Goal: Transaction & Acquisition: Book appointment/travel/reservation

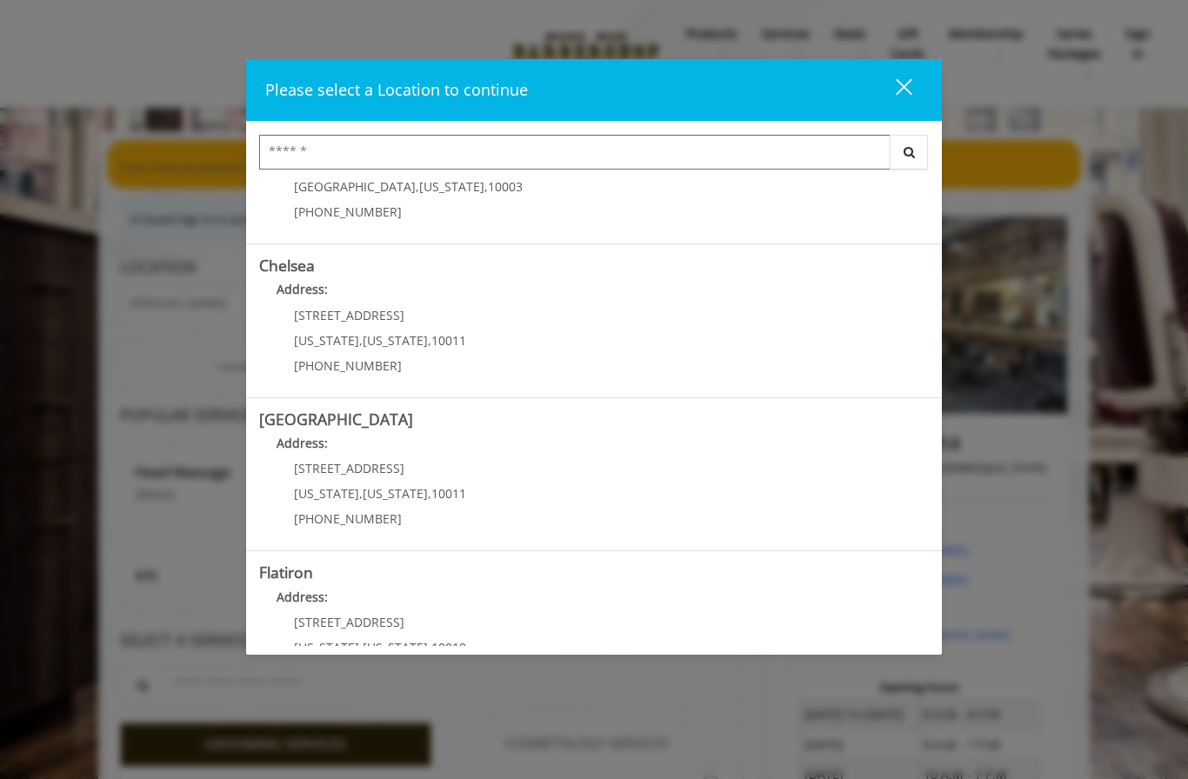
scroll to position [97, 0]
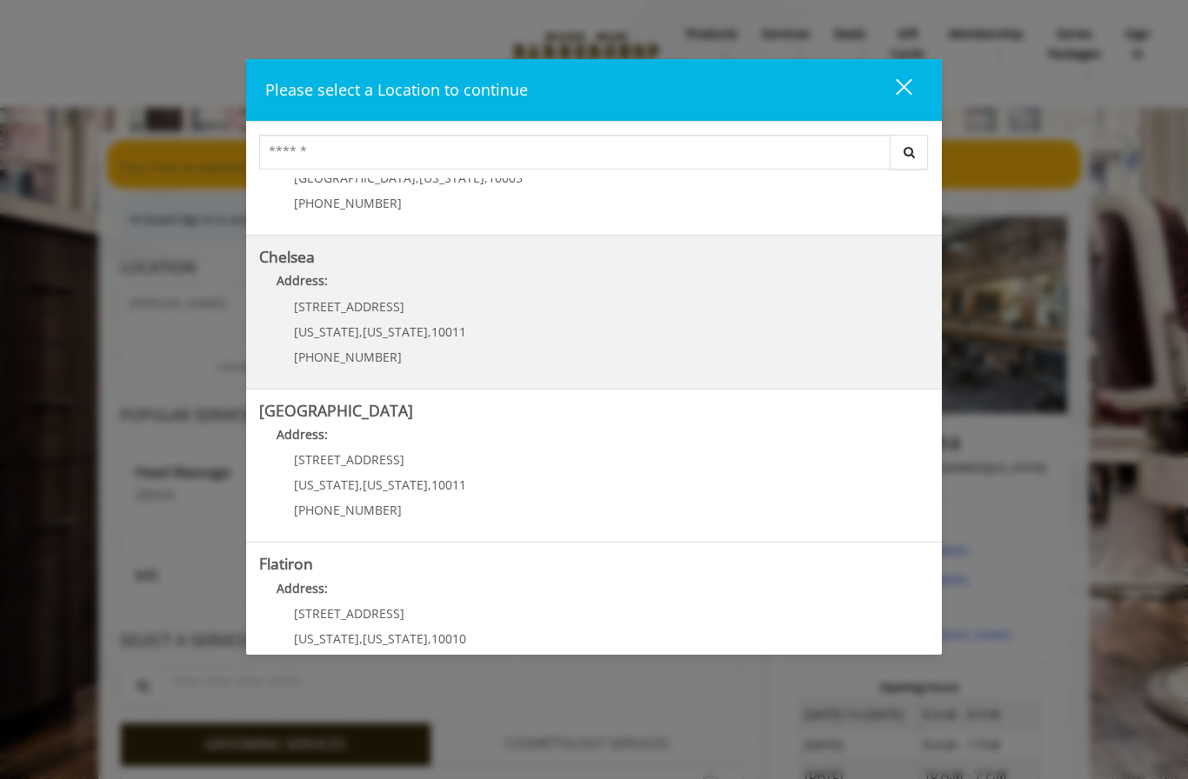
click at [624, 333] on link "Chelsea Address: 169/170 W 23rd St New York , New York , 10011 (917) 639-3902" at bounding box center [594, 312] width 670 height 127
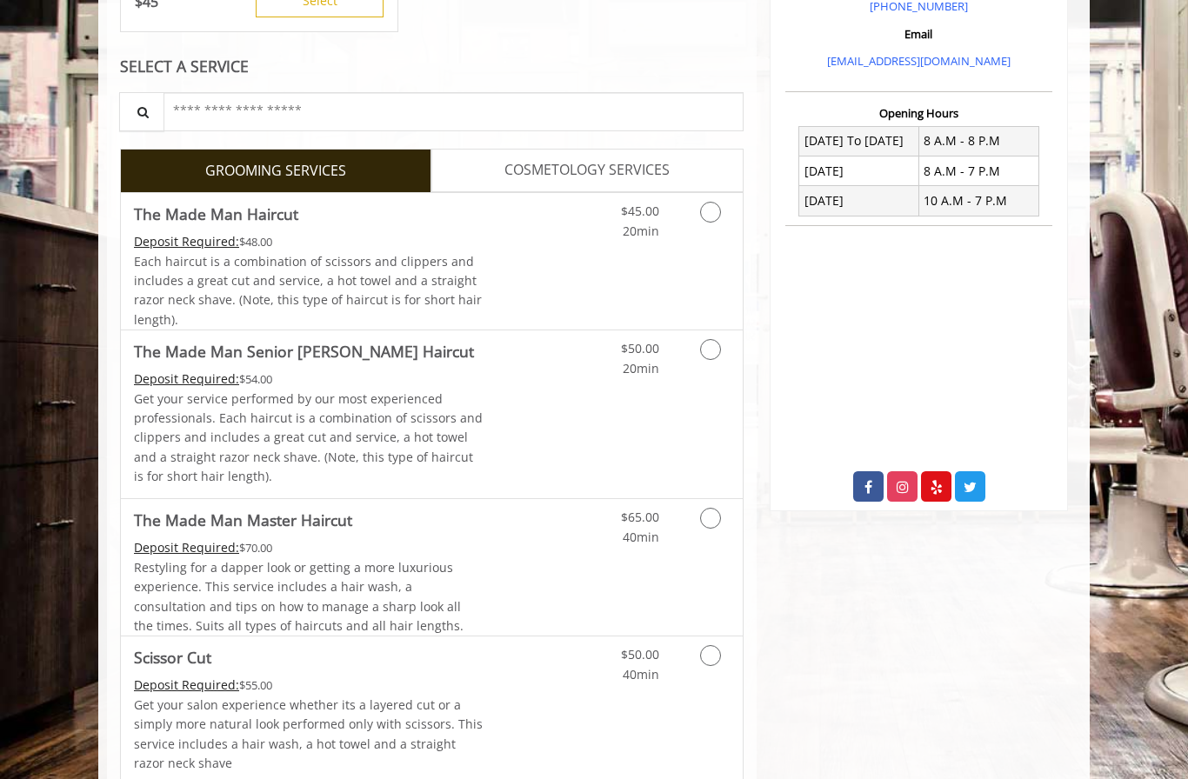
click at [607, 169] on span "COSMETOLOGY SERVICES" at bounding box center [586, 170] width 165 height 23
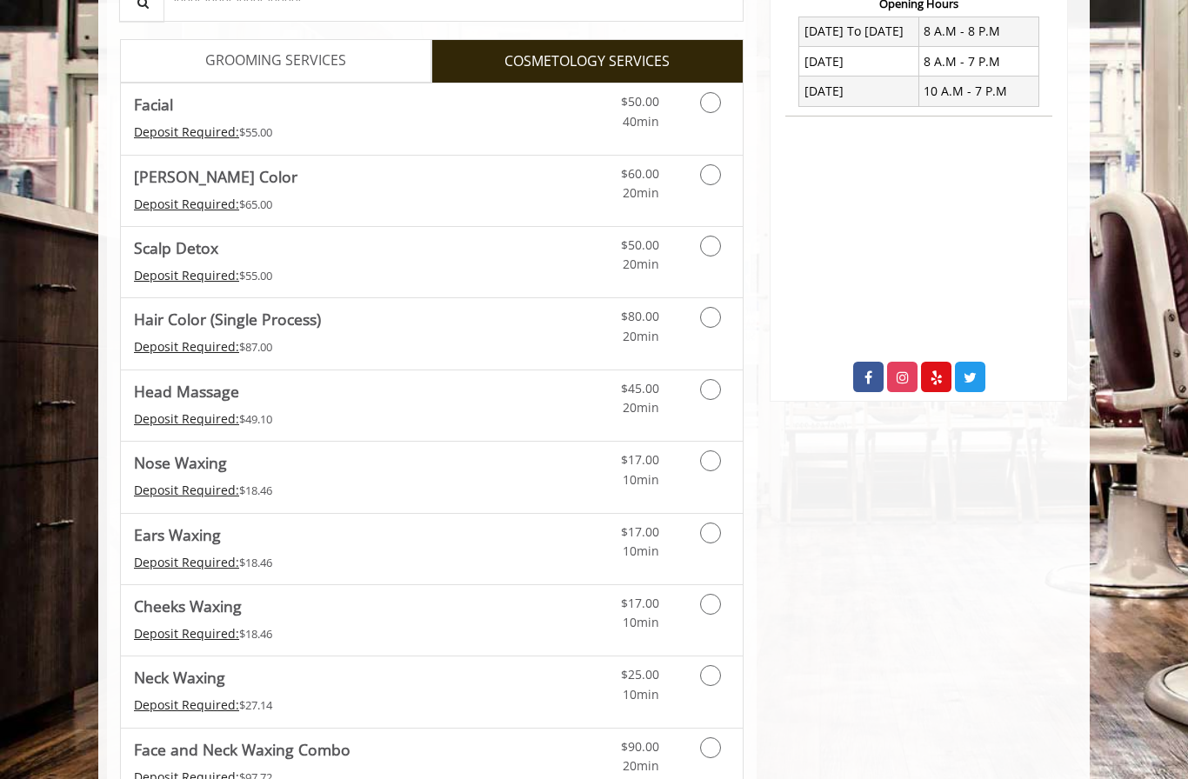
scroll to position [680, 0]
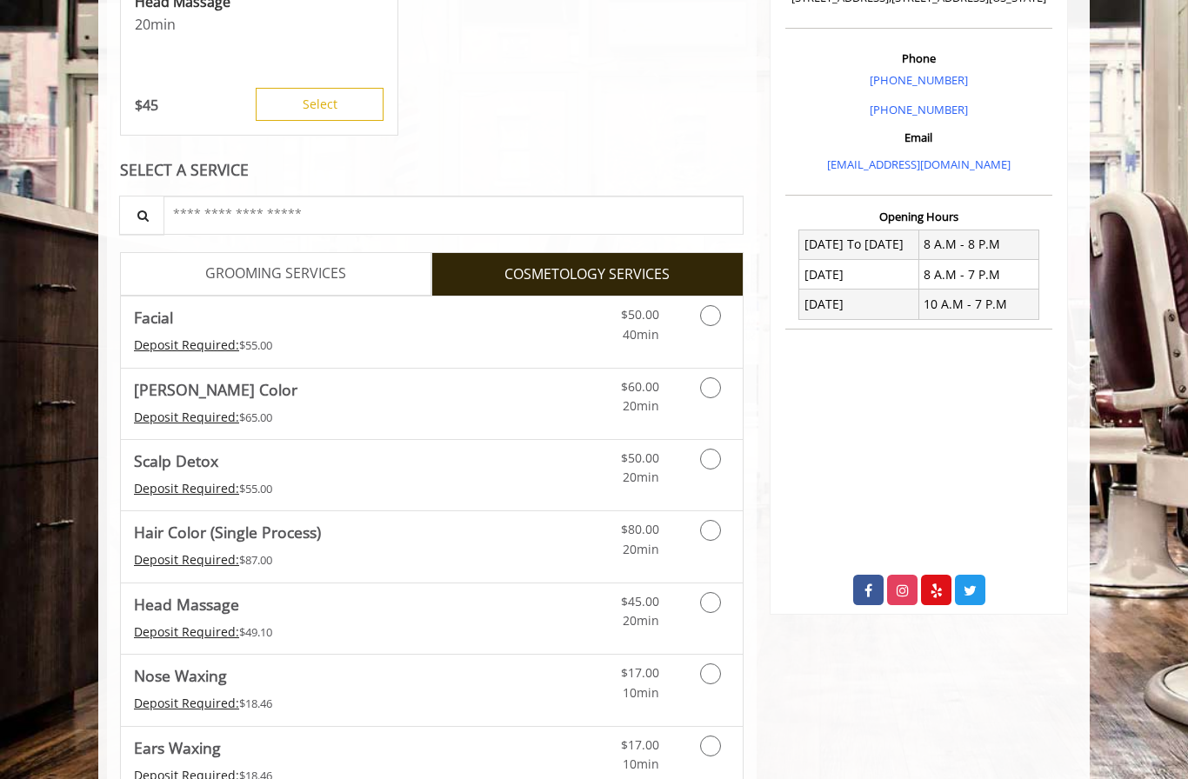
click at [389, 282] on link "GROOMING SERVICES" at bounding box center [275, 273] width 311 height 43
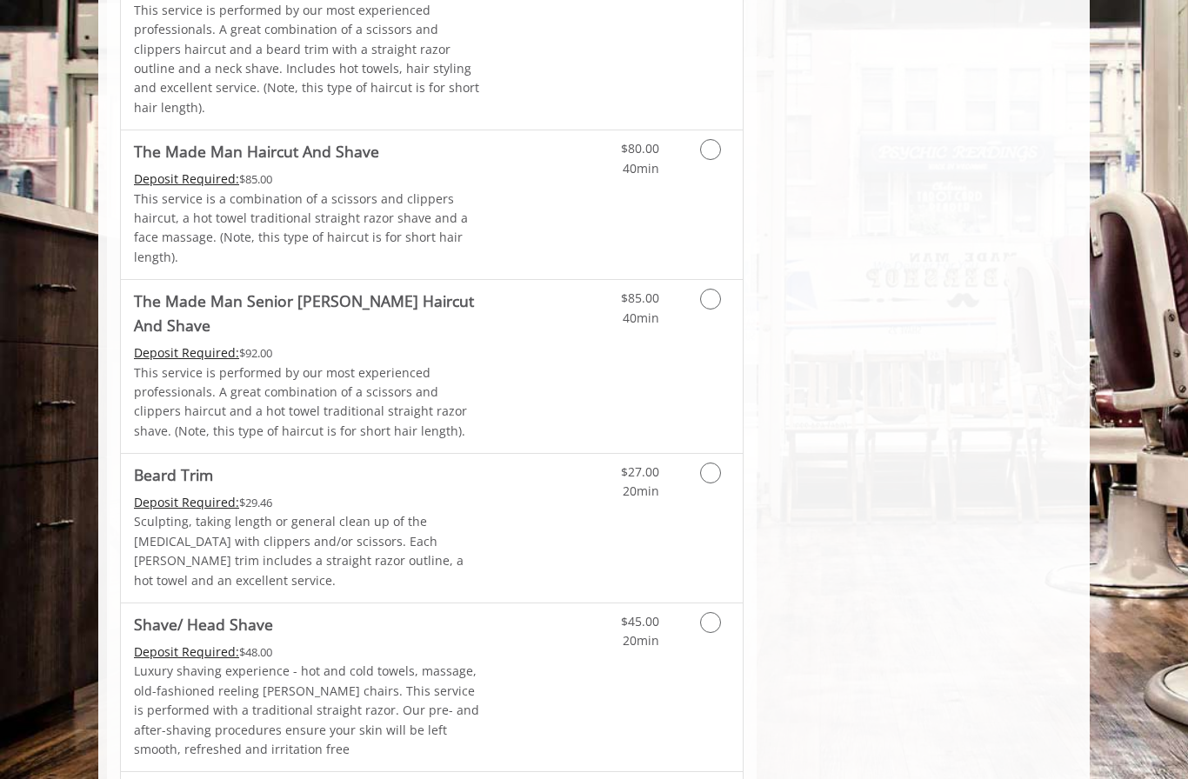
scroll to position [1863, 0]
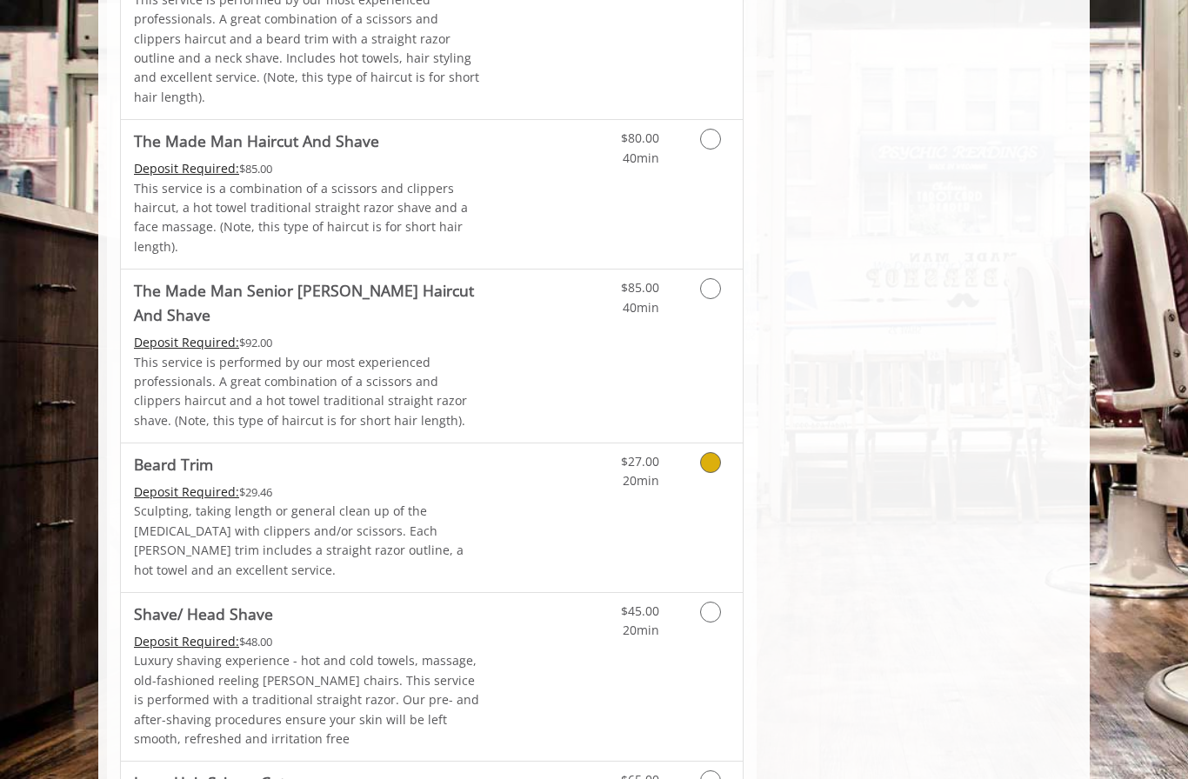
click at [472, 502] on p "Sculpting, taking length or general clean up of the [MEDICAL_DATA] with clipper…" at bounding box center [309, 541] width 350 height 78
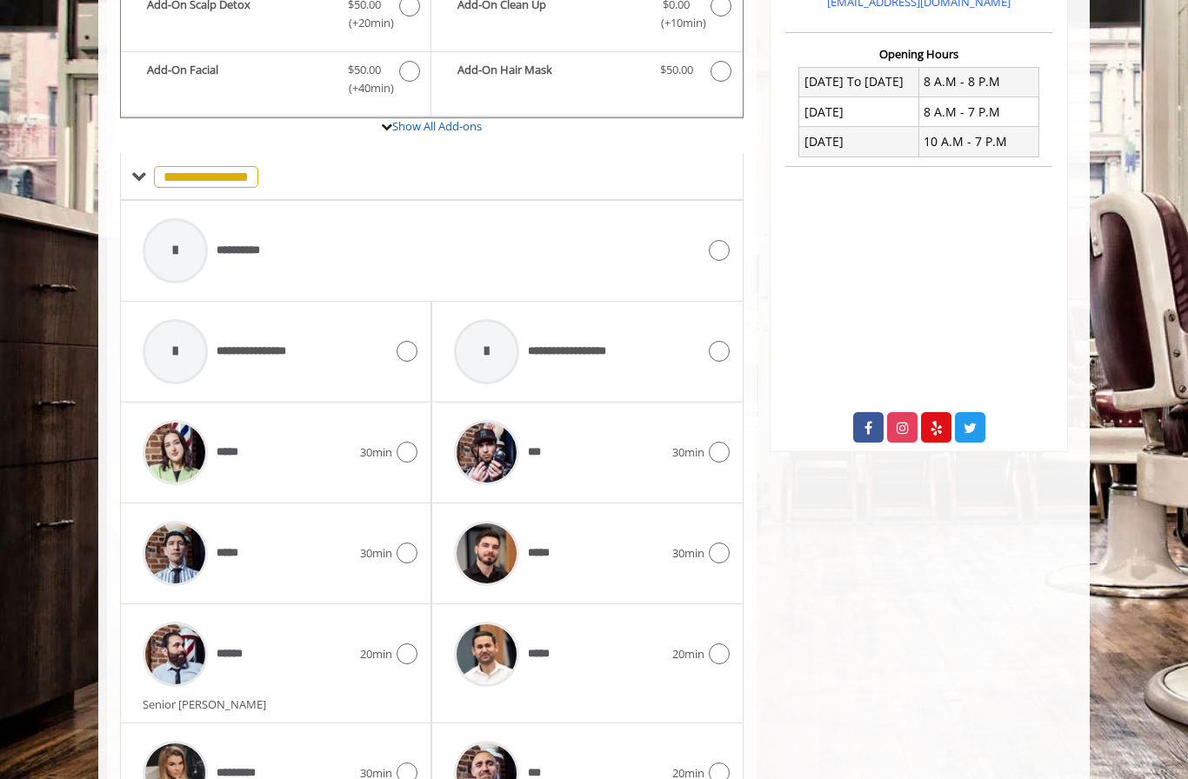
scroll to position [643, 0]
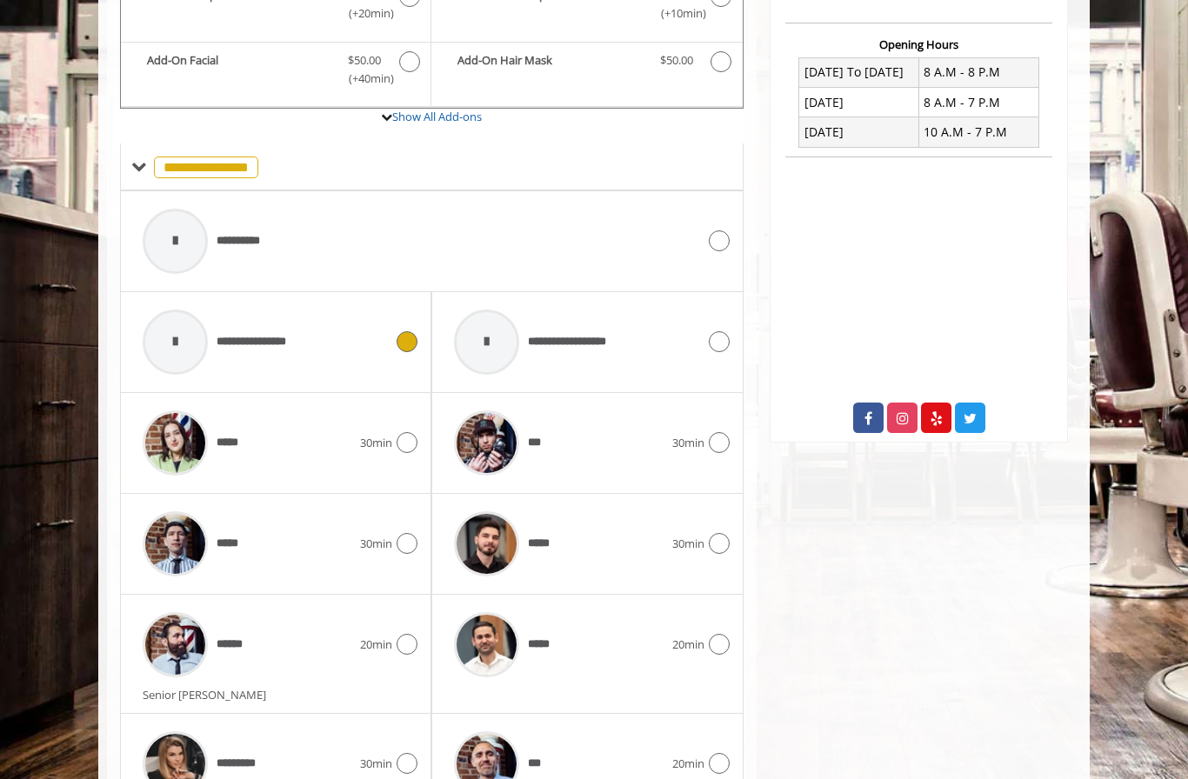
click at [405, 331] on icon at bounding box center [407, 341] width 21 height 21
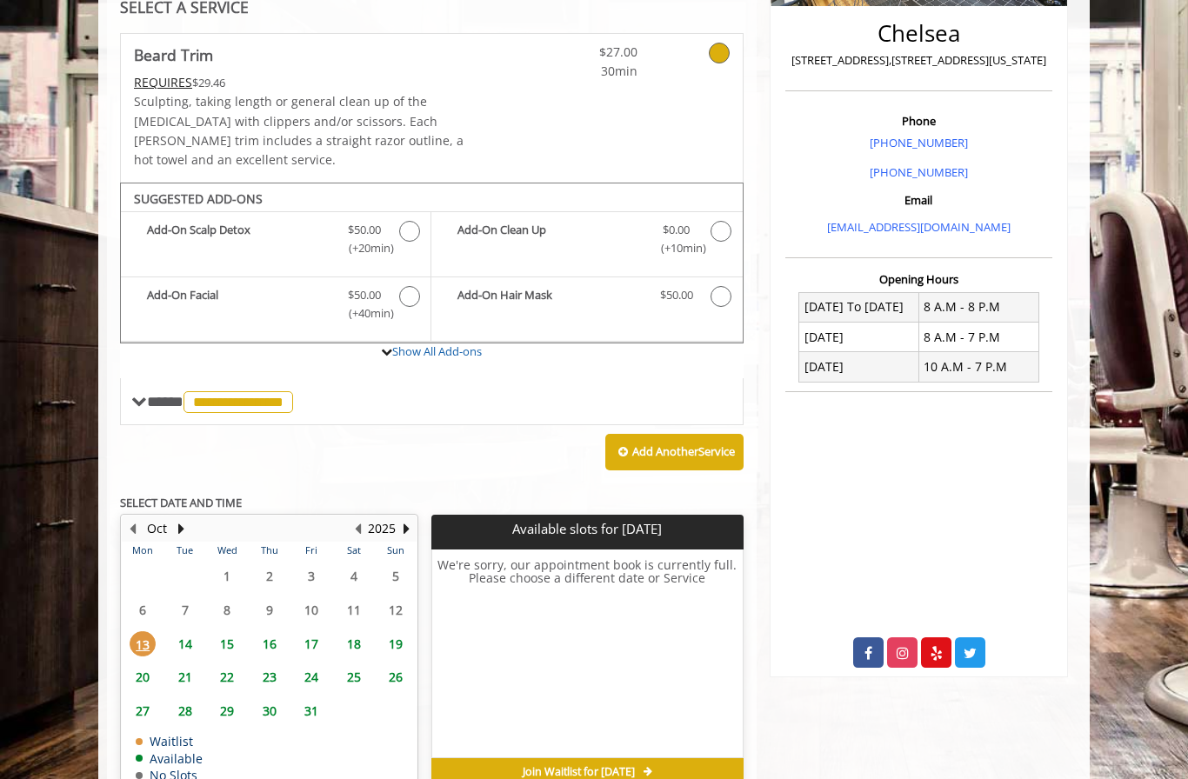
scroll to position [409, 0]
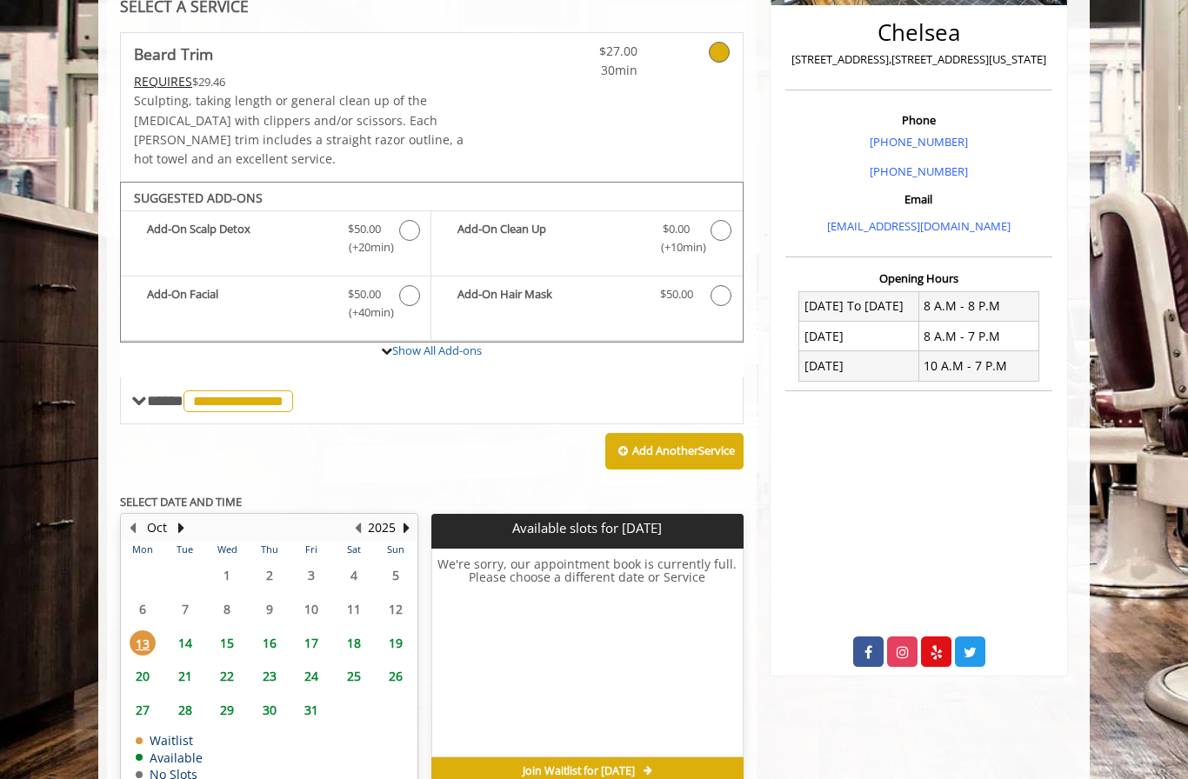
click at [187, 630] on span "14" at bounding box center [185, 642] width 26 height 25
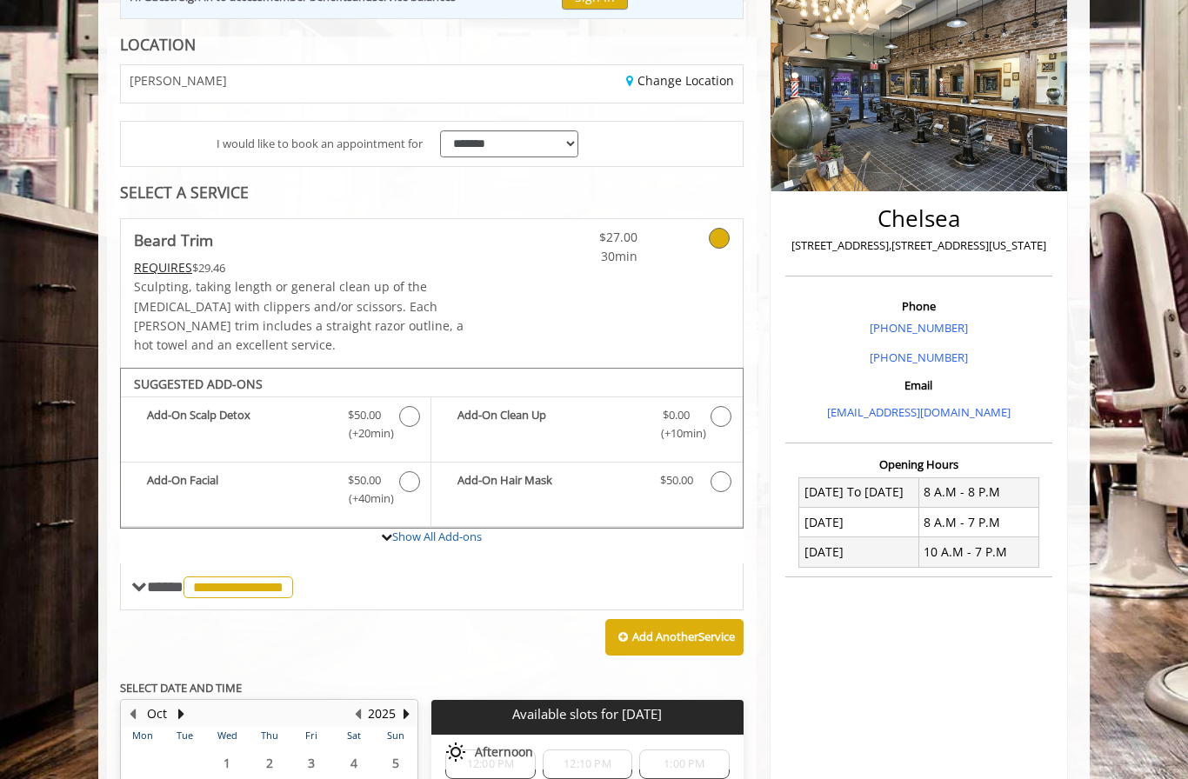
scroll to position [222, 0]
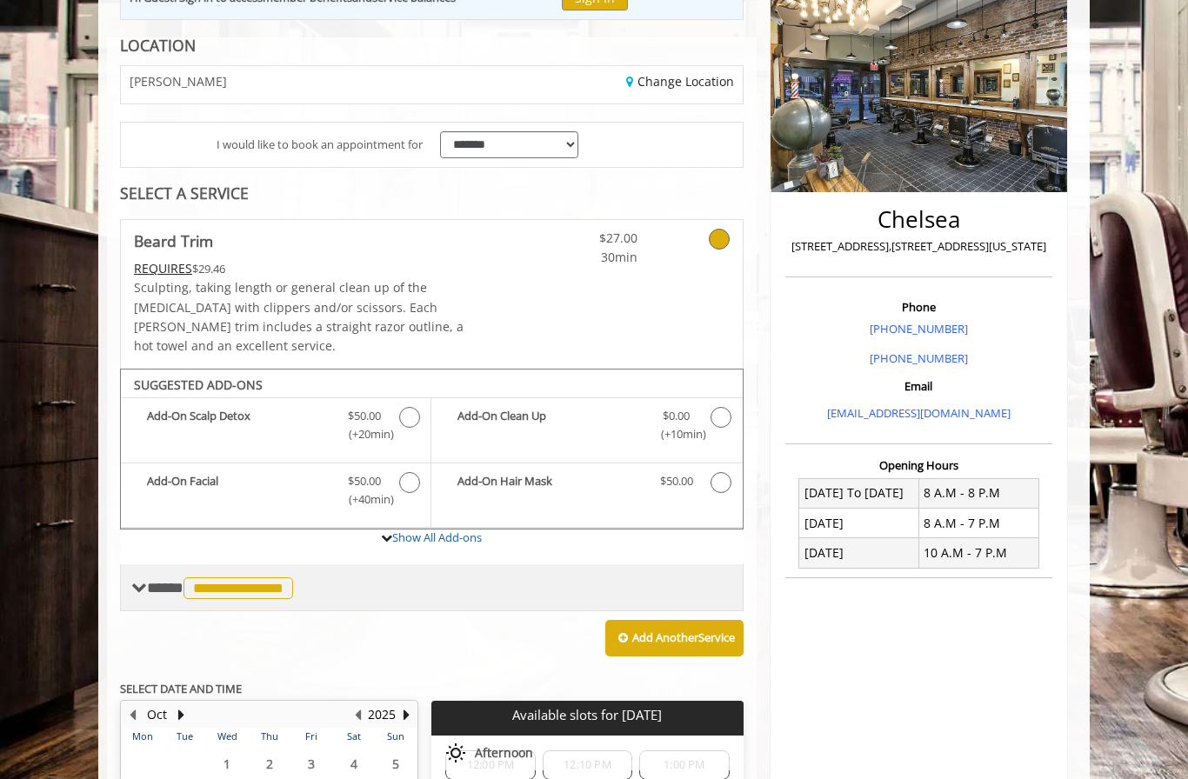
click at [287, 577] on span "**********" at bounding box center [238, 588] width 110 height 22
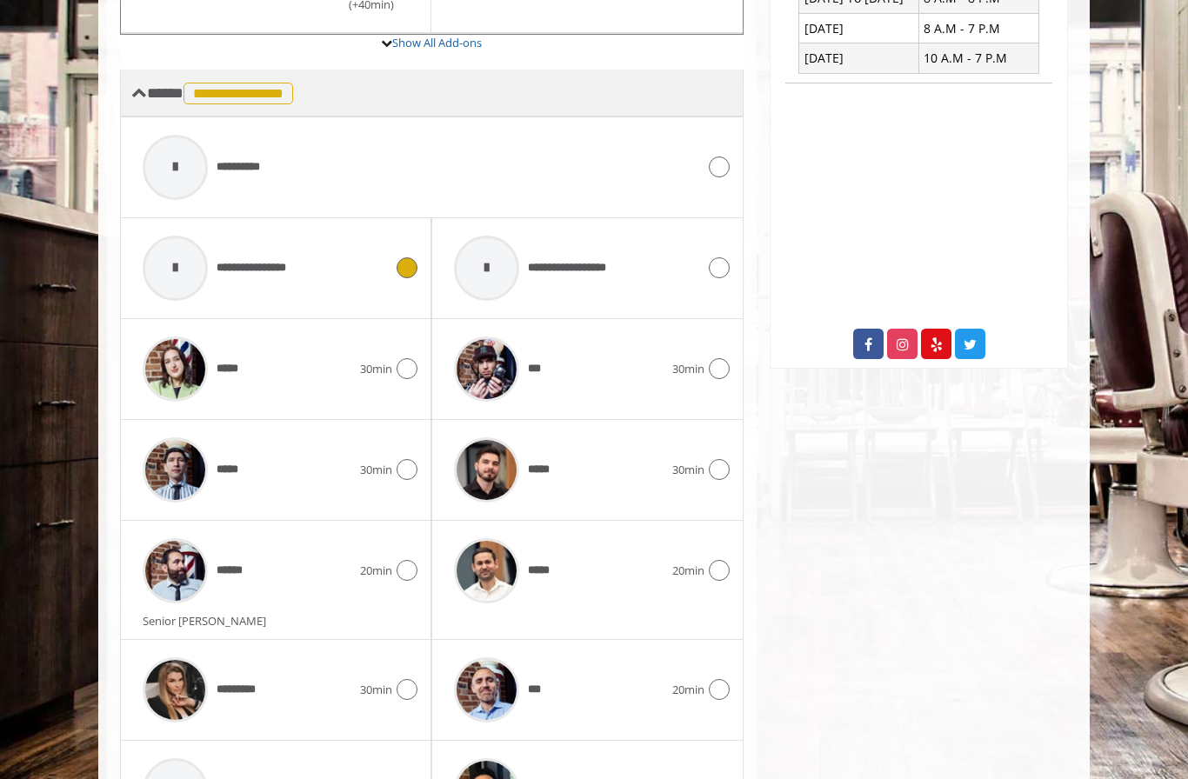
scroll to position [719, 0]
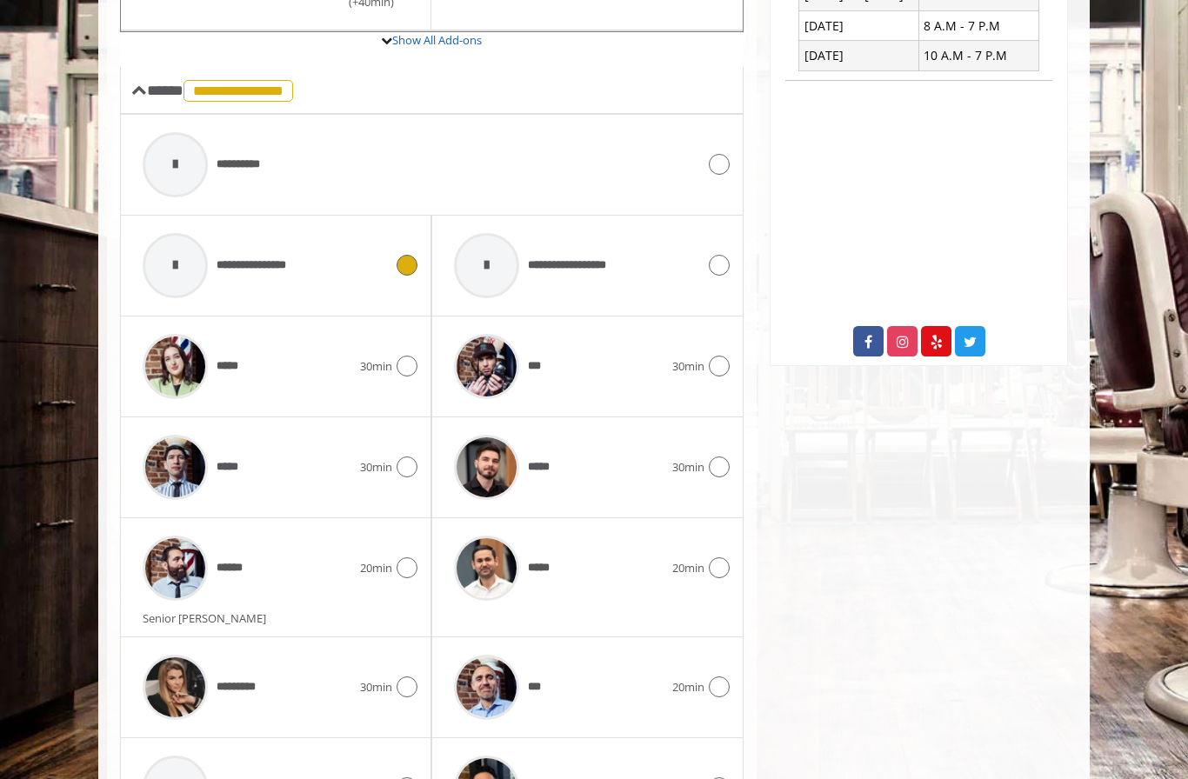
click at [717, 677] on icon at bounding box center [719, 687] width 21 height 21
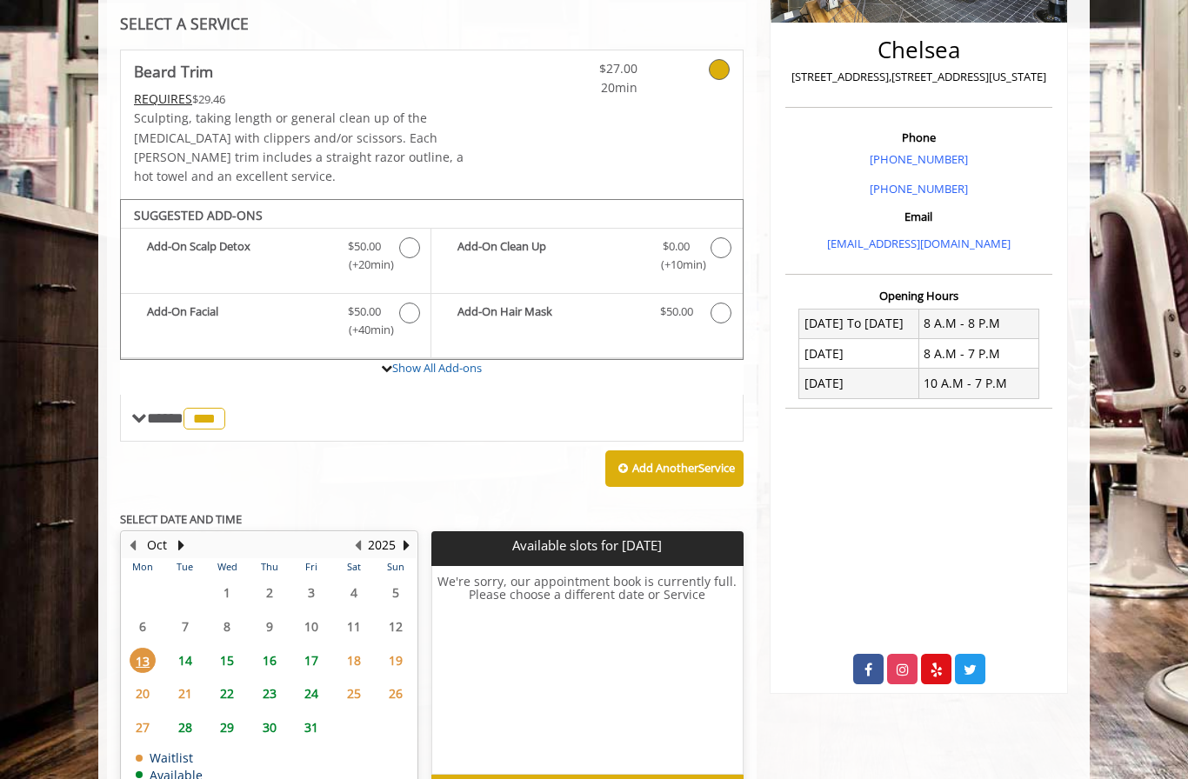
scroll to position [393, 0]
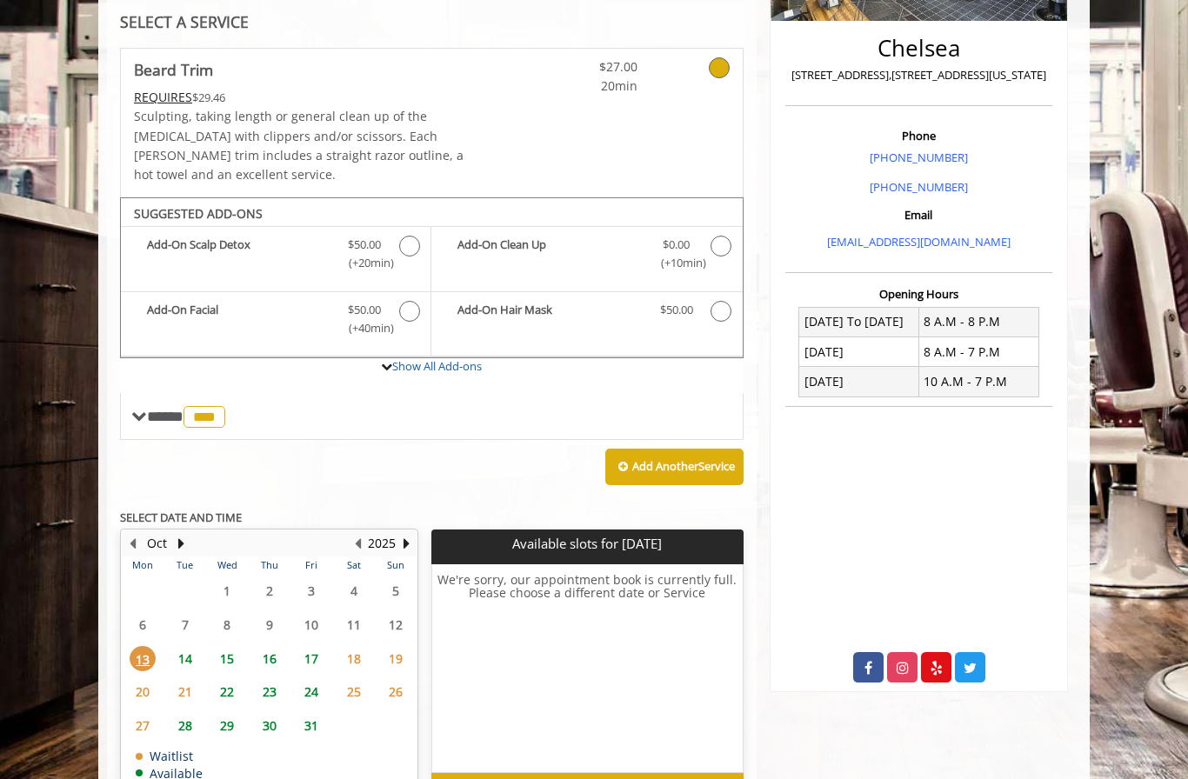
click at [186, 646] on span "14" at bounding box center [185, 658] width 26 height 25
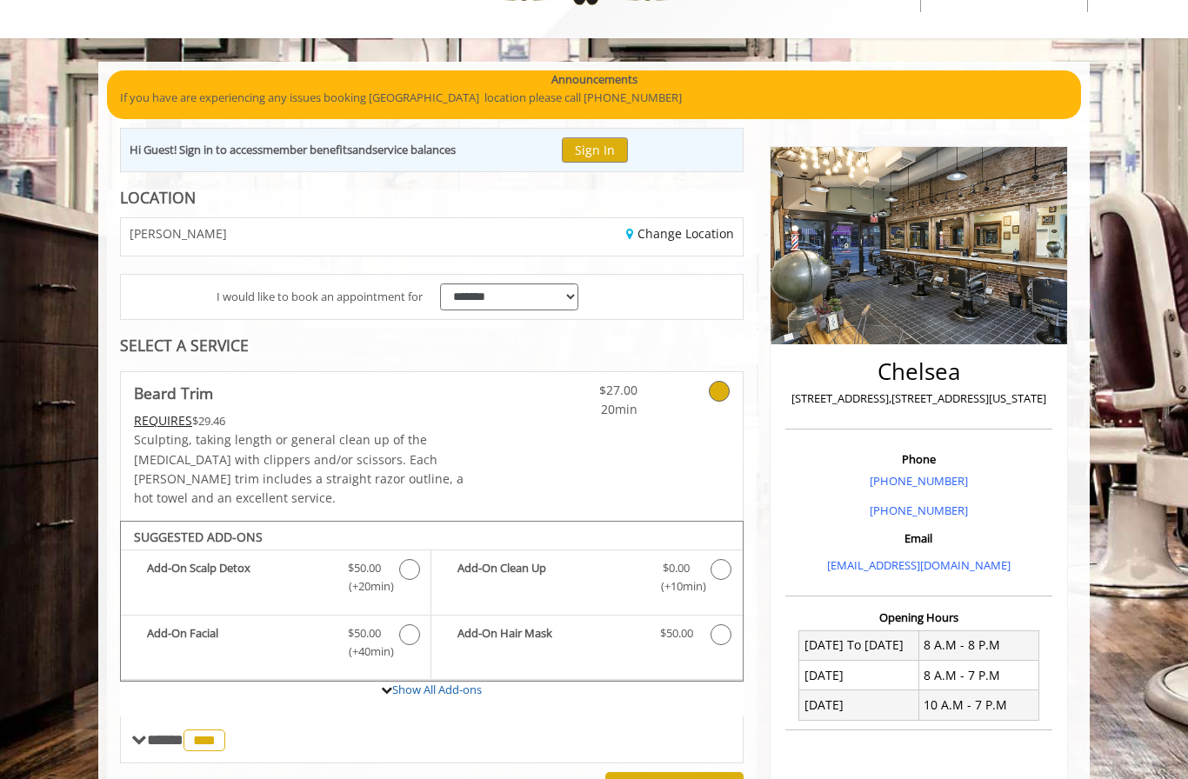
scroll to position [0, 0]
